Goal: Go to known website: Access a specific website the user already knows

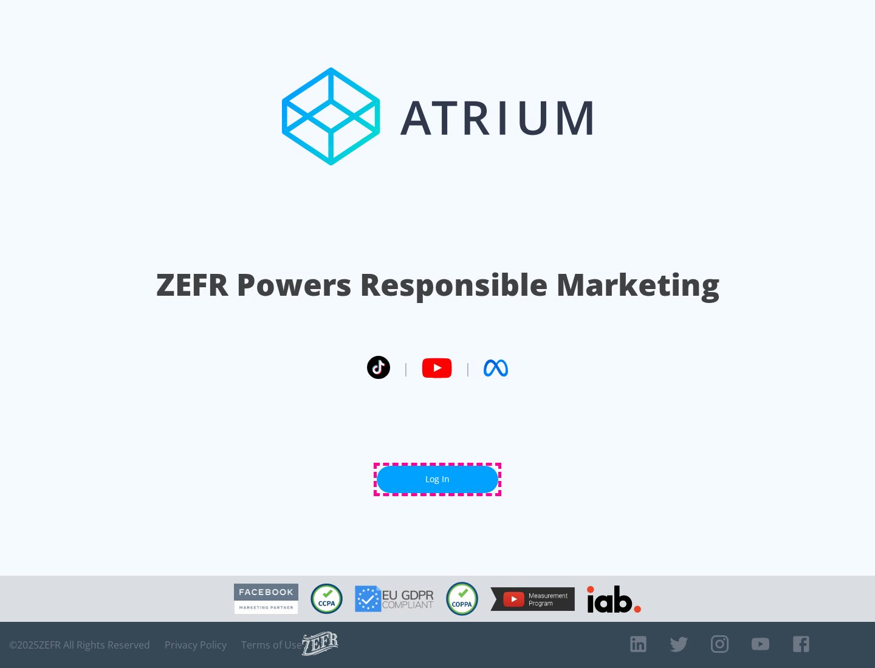
click at [437, 479] on link "Log In" at bounding box center [438, 479] width 122 height 27
